Goal: Task Accomplishment & Management: Manage account settings

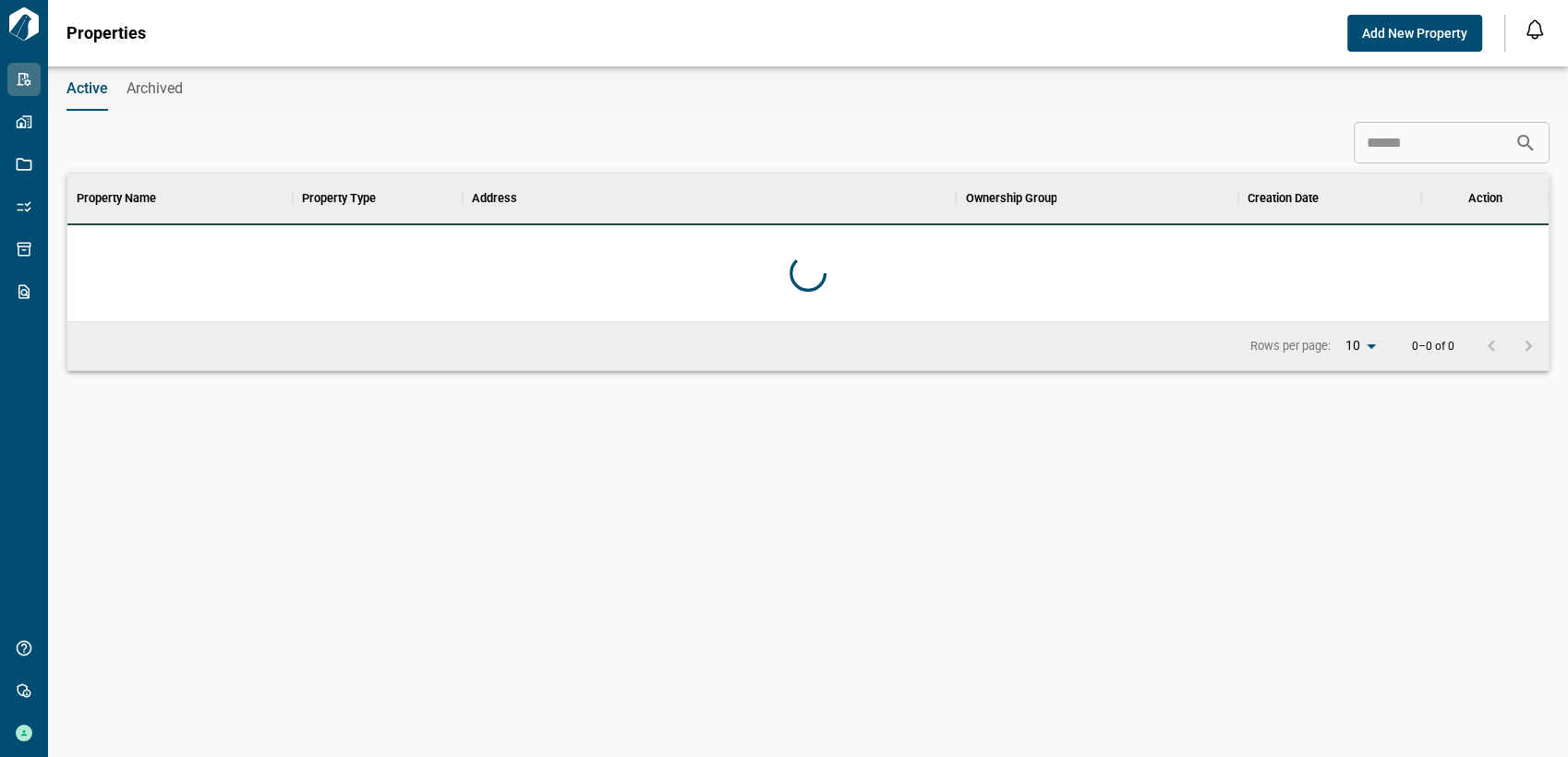
scroll to position [132, 1473]
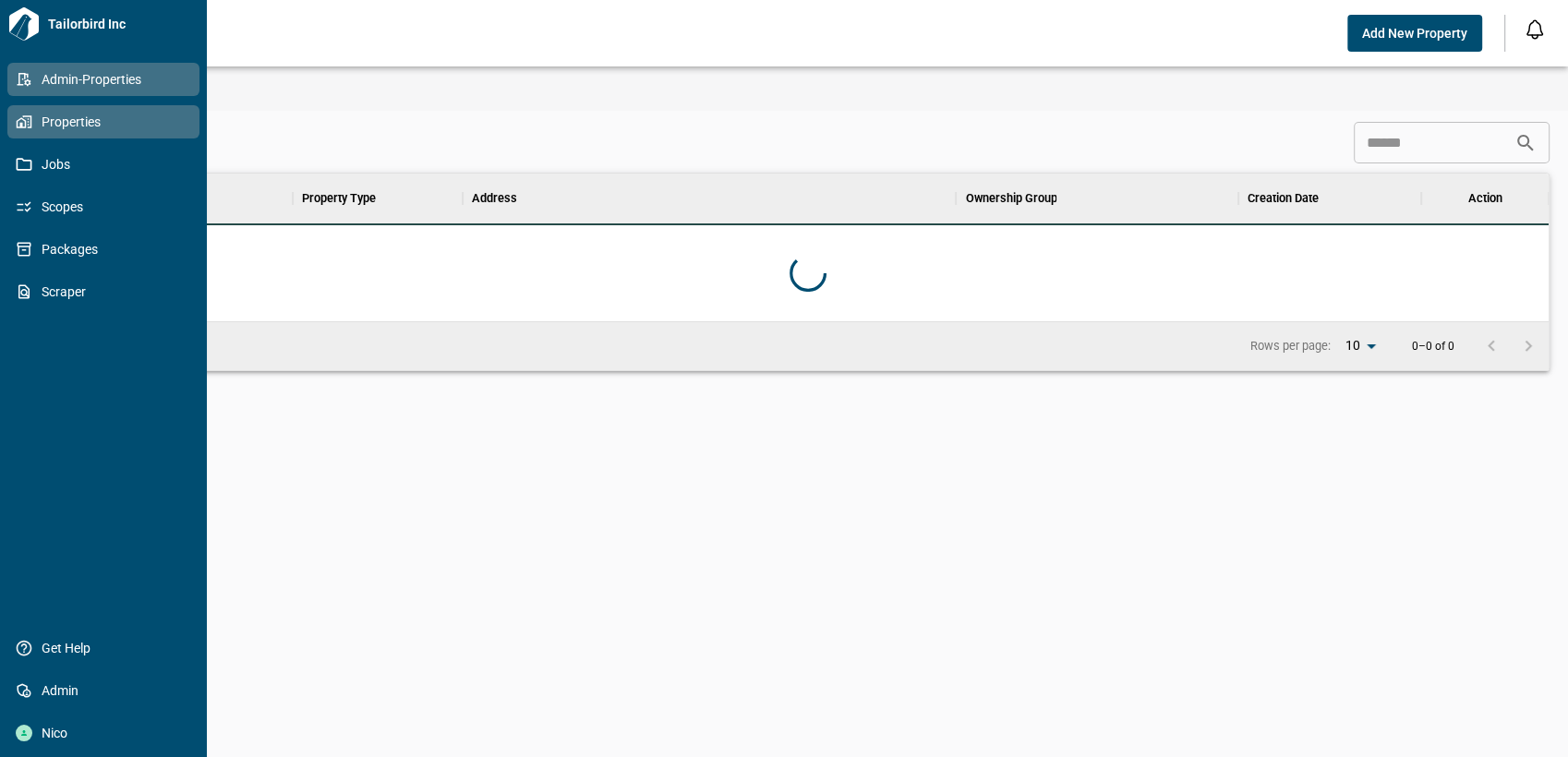
click at [44, 110] on link "Properties" at bounding box center [104, 122] width 192 height 33
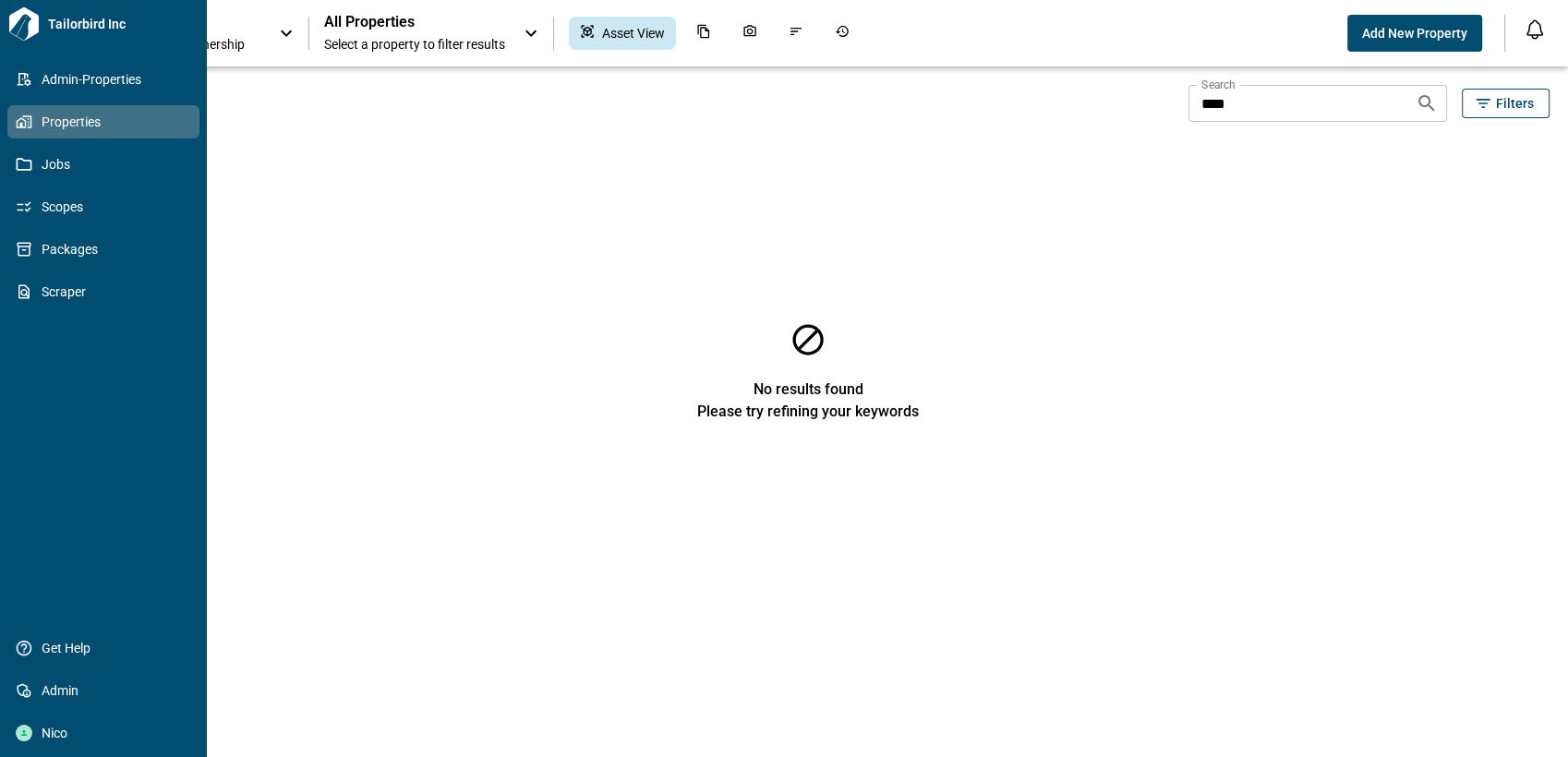
click at [71, 119] on span "Properties" at bounding box center [106, 121] width 150 height 18
click at [108, 92] on link "Admin-Properties" at bounding box center [104, 79] width 192 height 33
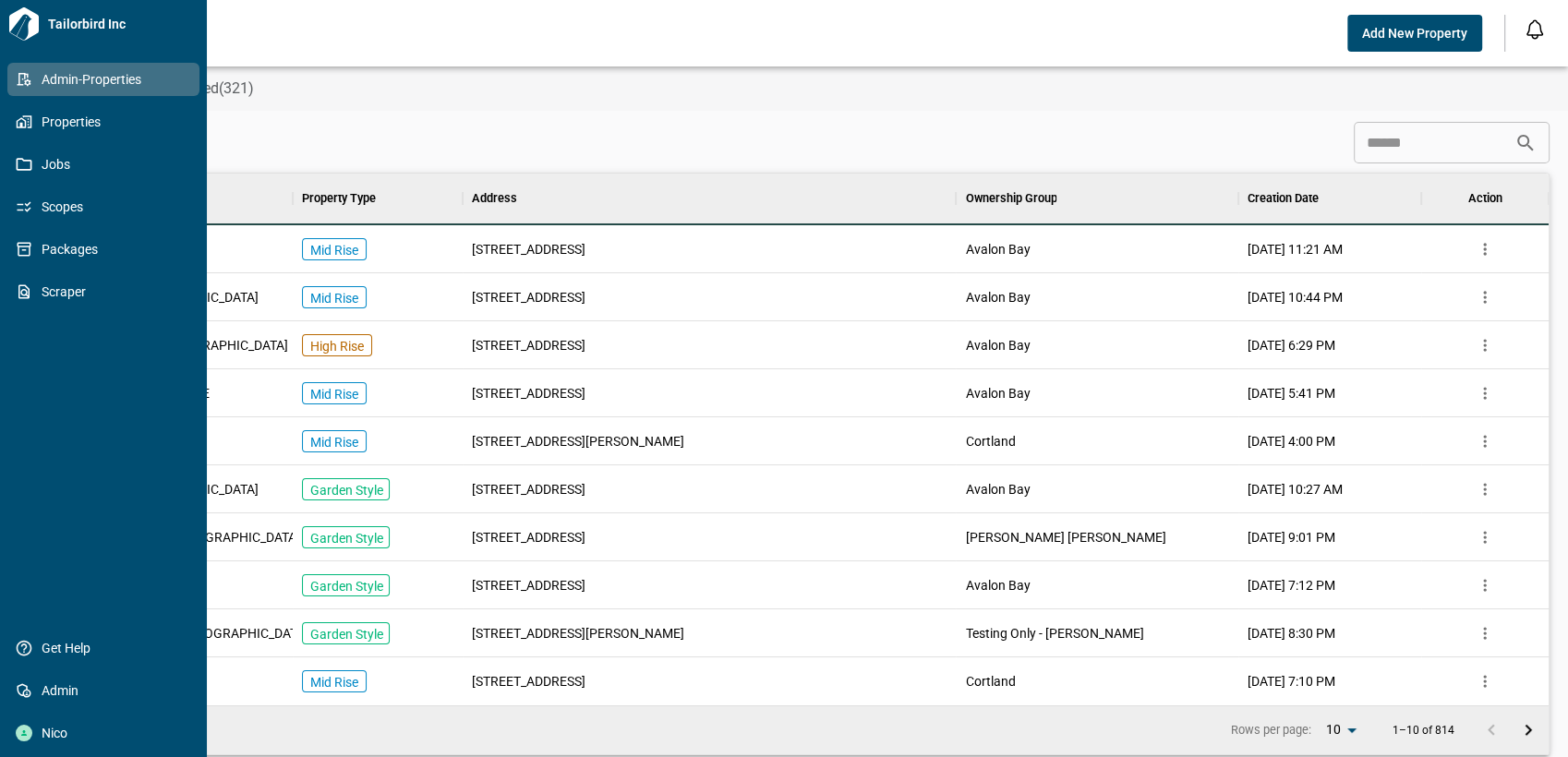
scroll to position [516, 1473]
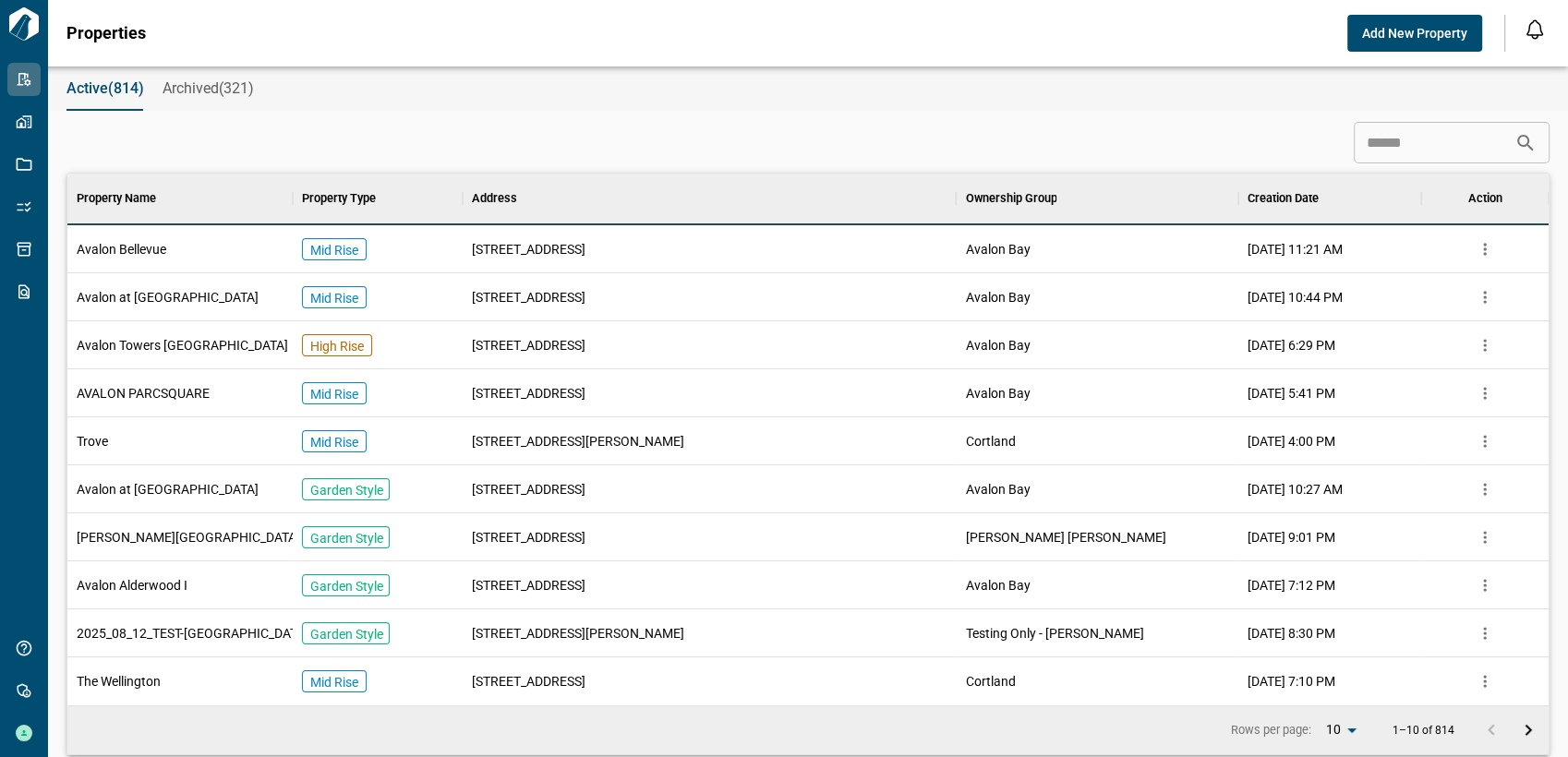
click at [635, 121] on div "Active(814) Archived(321) ​ Property Name Property Type Address Ownership Group…" at bounding box center [784, 412] width 1568 height 691
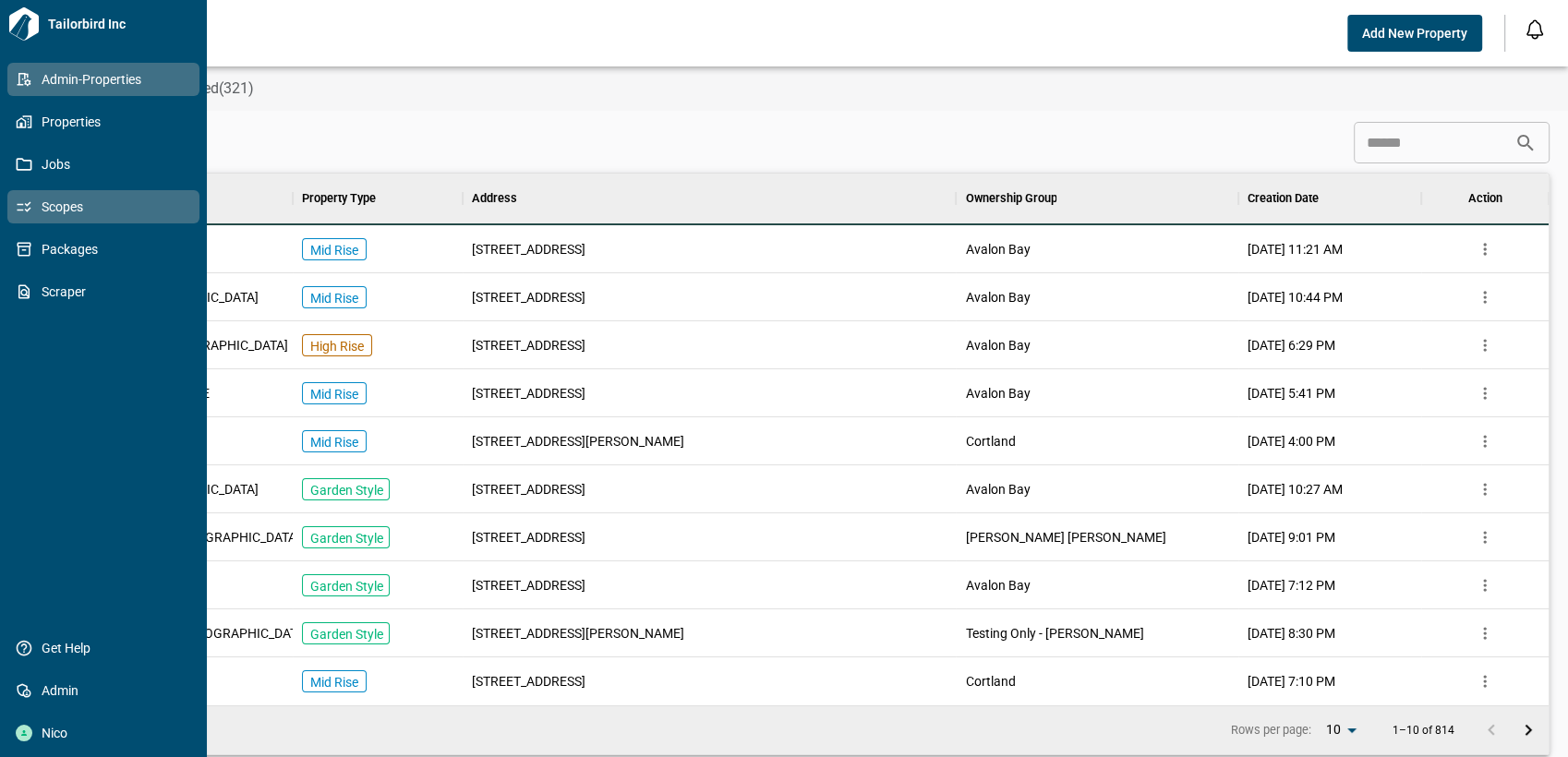
click at [54, 205] on span "Scopes" at bounding box center [106, 206] width 150 height 18
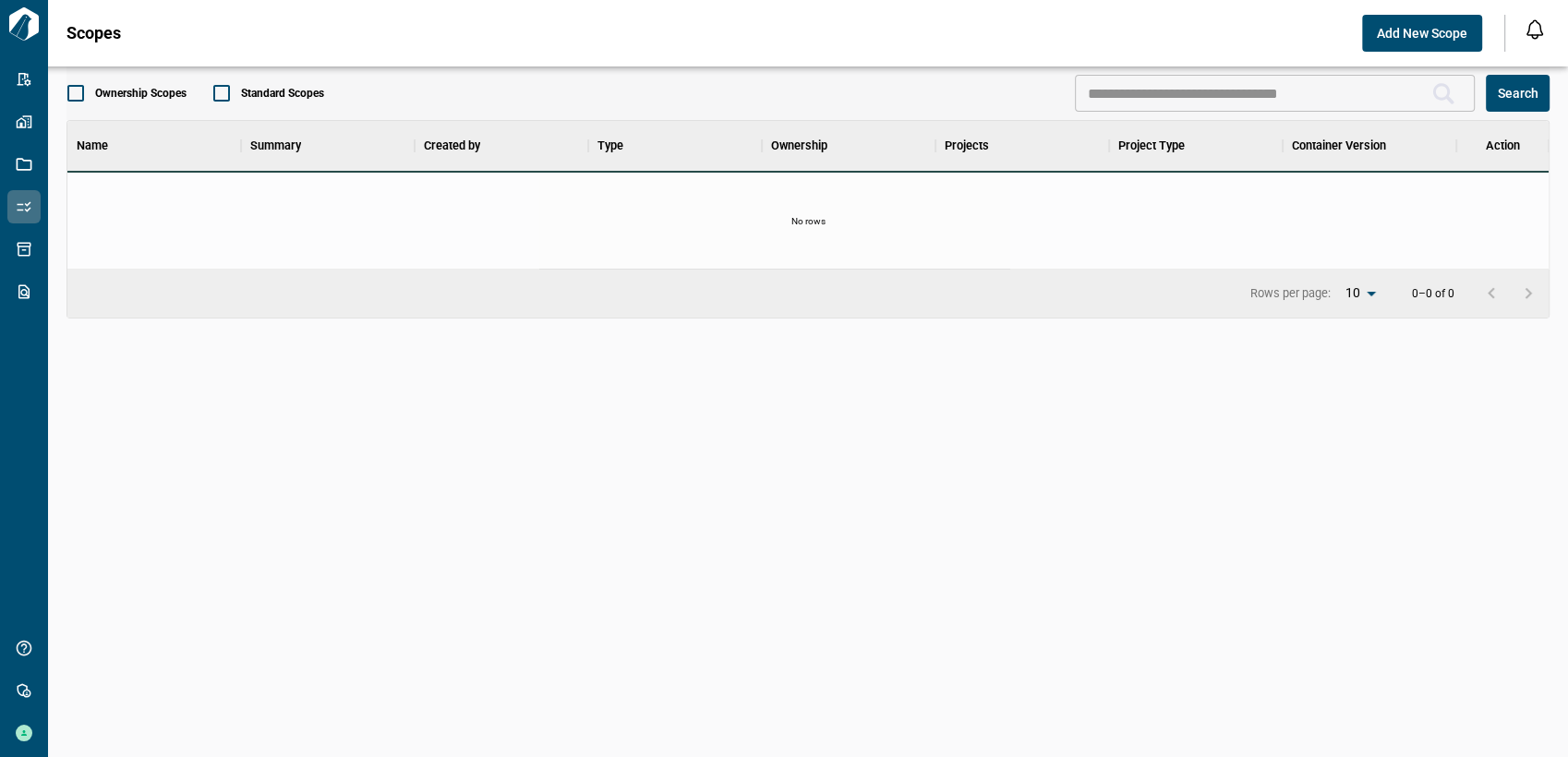
scroll to position [516, 1473]
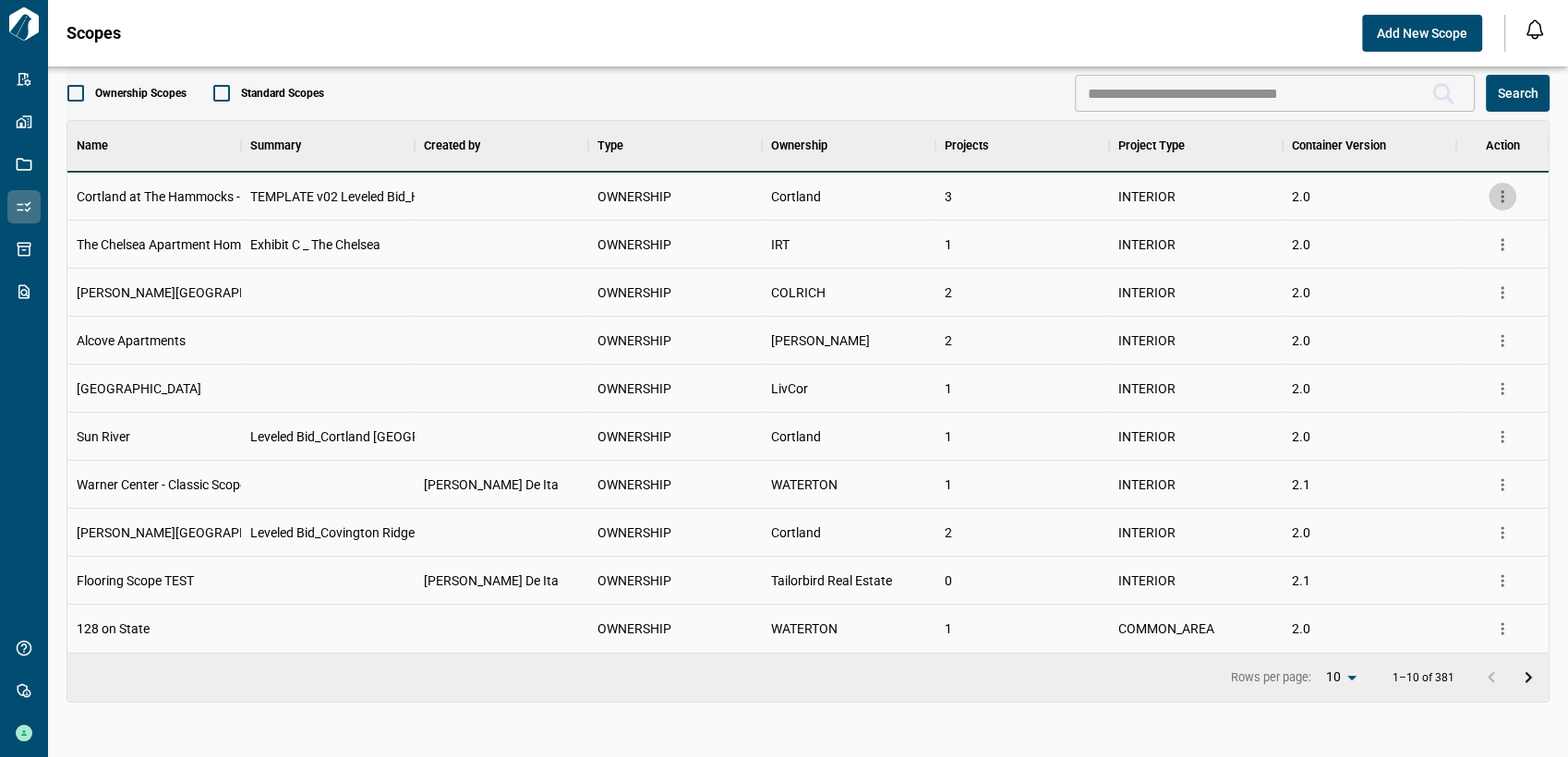
click at [1509, 199] on icon "more" at bounding box center [1502, 197] width 18 height 18
click at [1445, 264] on li "Edit Scope" at bounding box center [1440, 268] width 151 height 34
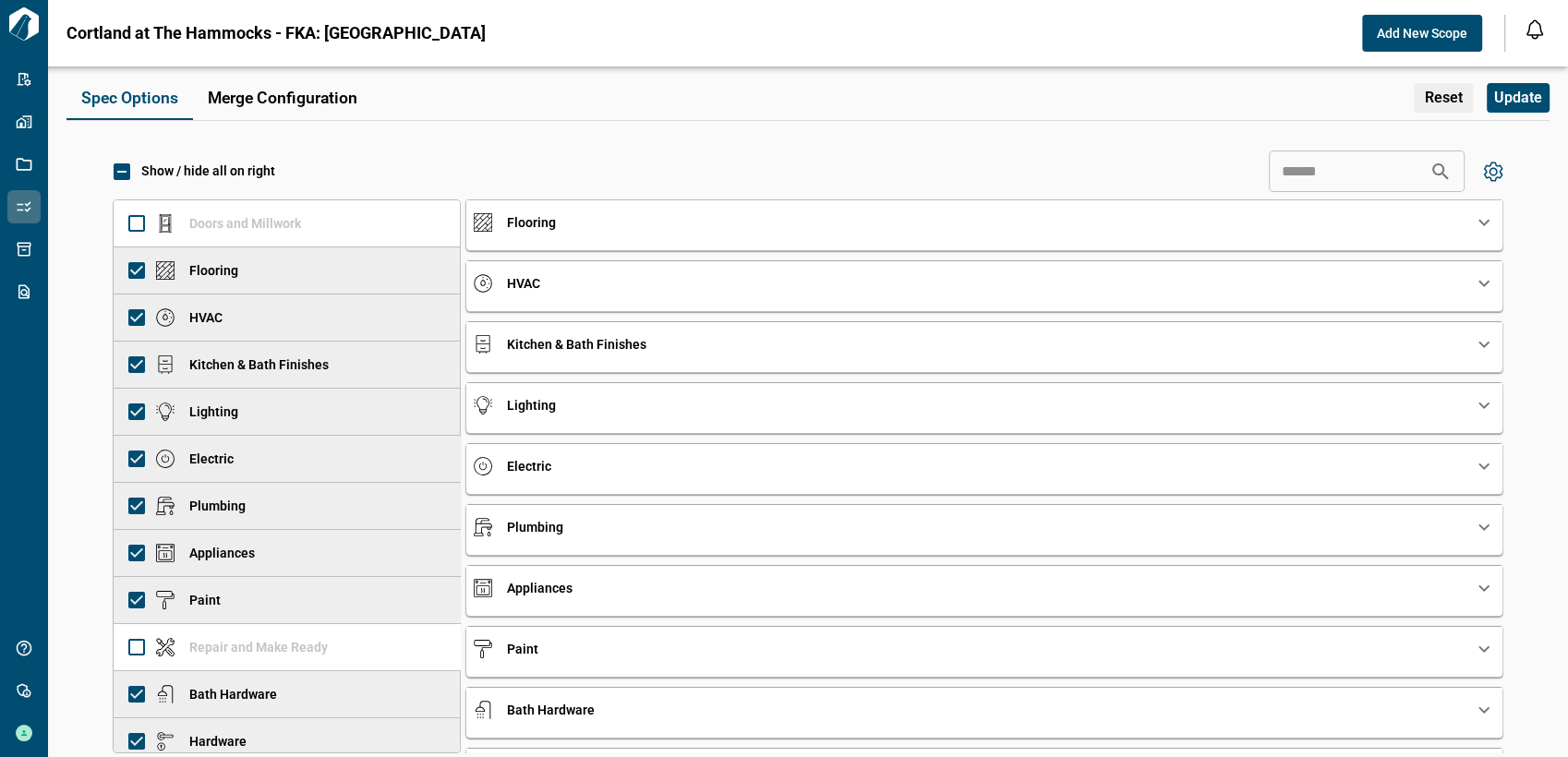
click at [554, 229] on div "Flooring" at bounding box center [973, 222] width 1000 height 18
